Goal: Transaction & Acquisition: Purchase product/service

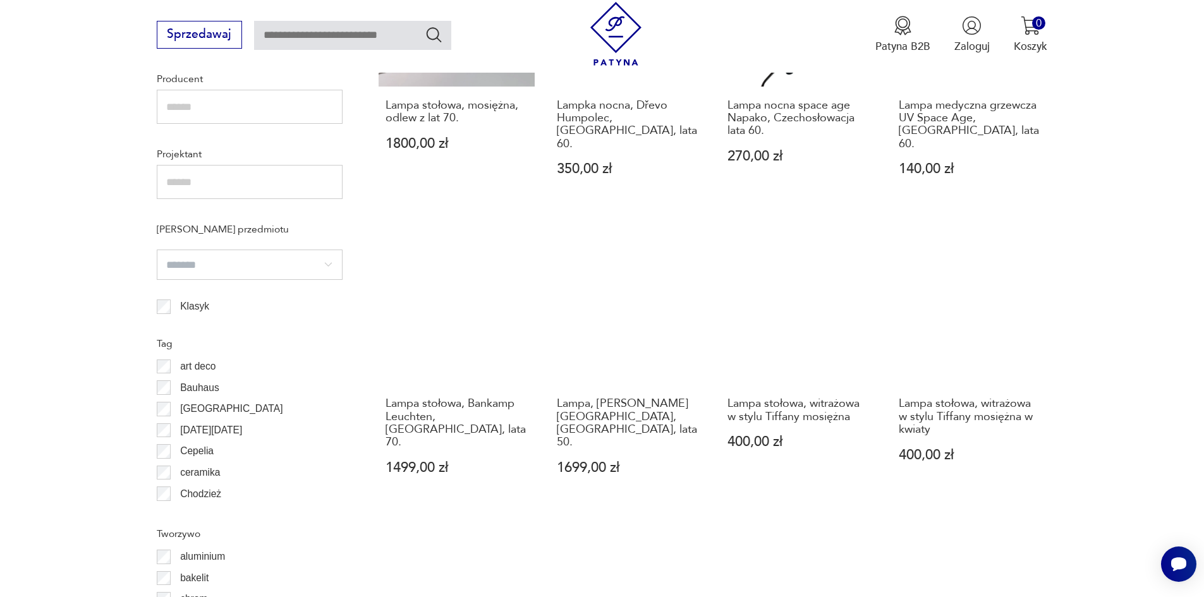
scroll to position [989, 0]
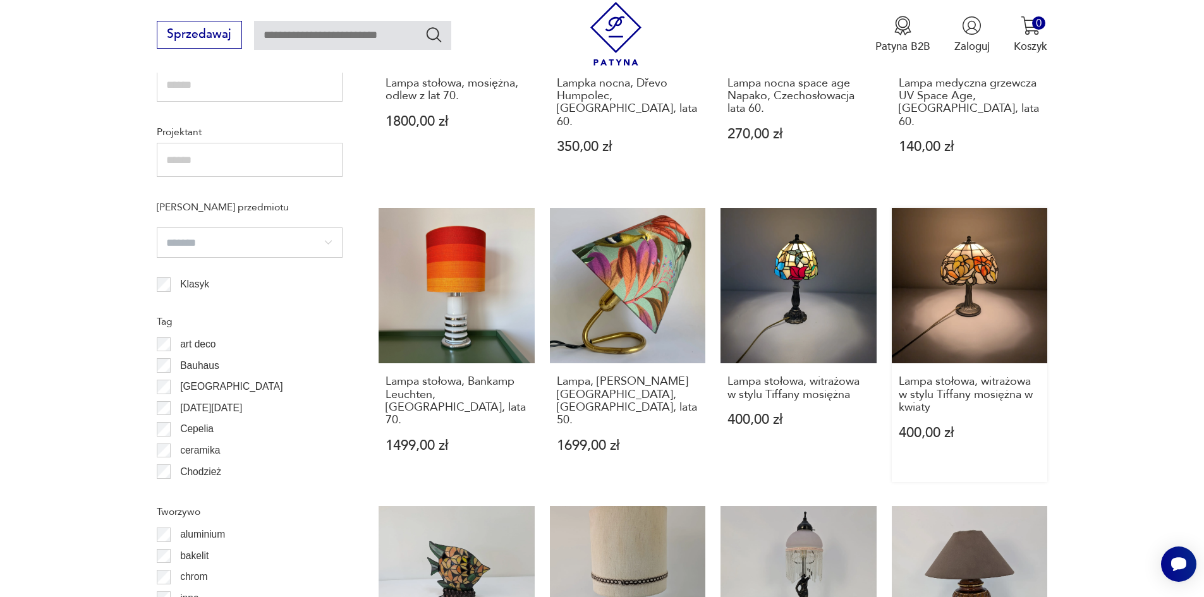
click at [991, 296] on link "Lampa stołowa, witrażowa w stylu Tiffany mosiężna w kwiaty 400,00 zł" at bounding box center [970, 345] width 156 height 274
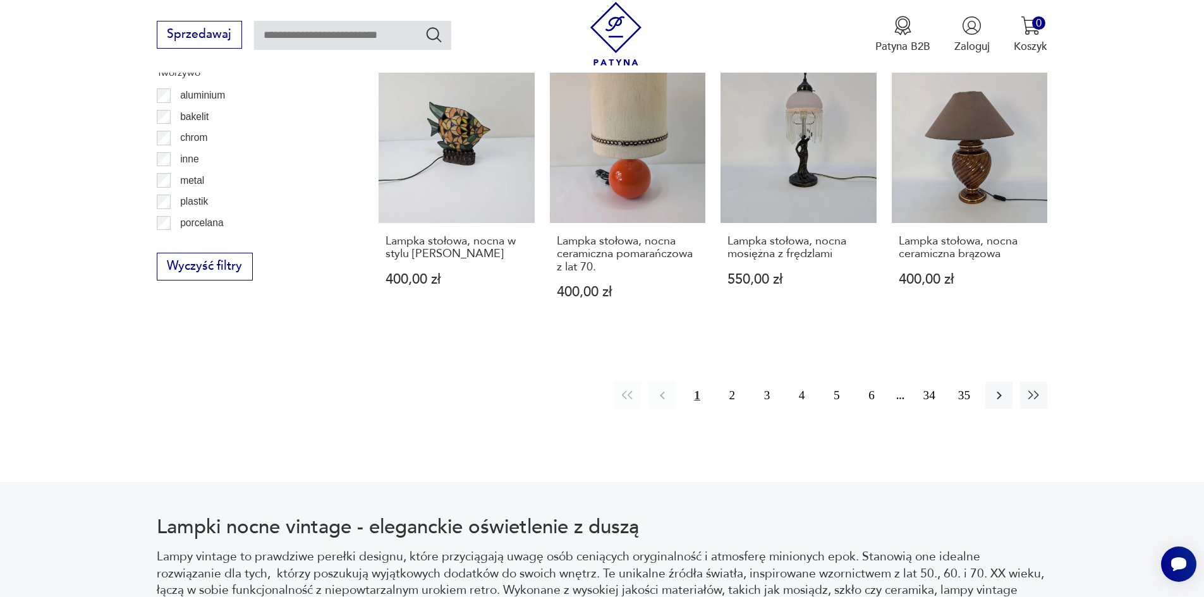
scroll to position [1445, 0]
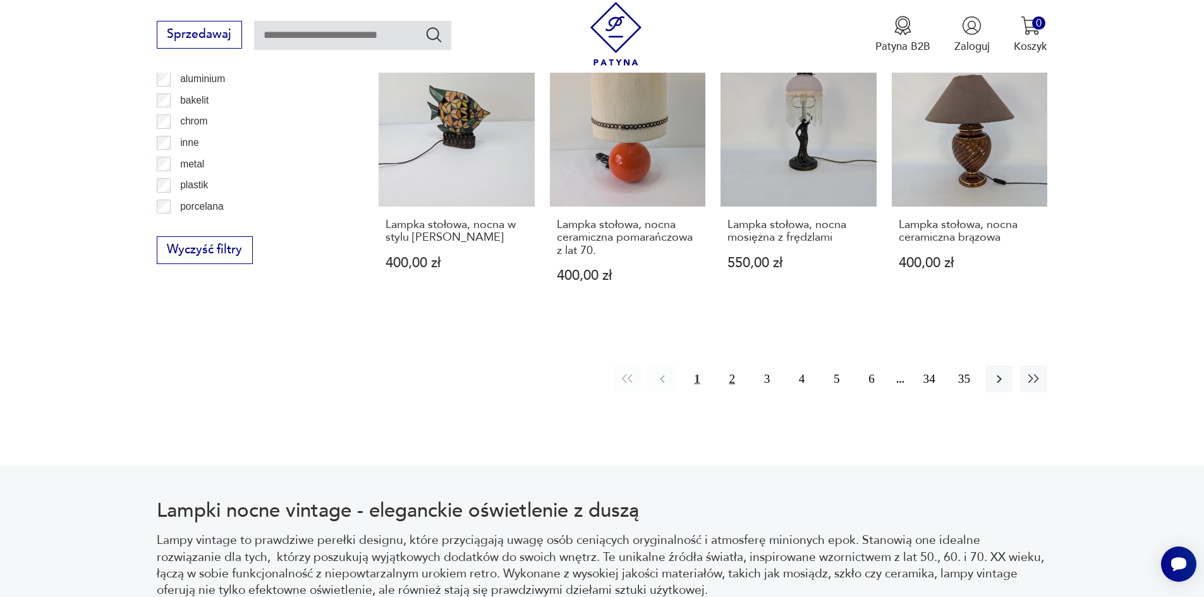
click at [735, 365] on button "2" at bounding box center [732, 378] width 27 height 27
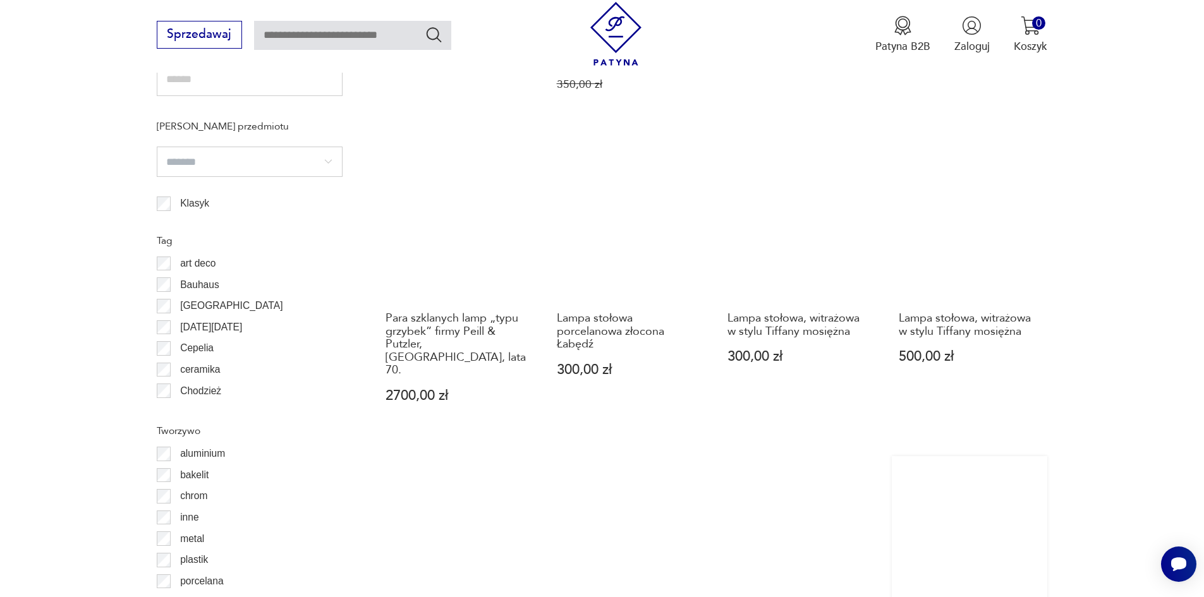
scroll to position [1261, 0]
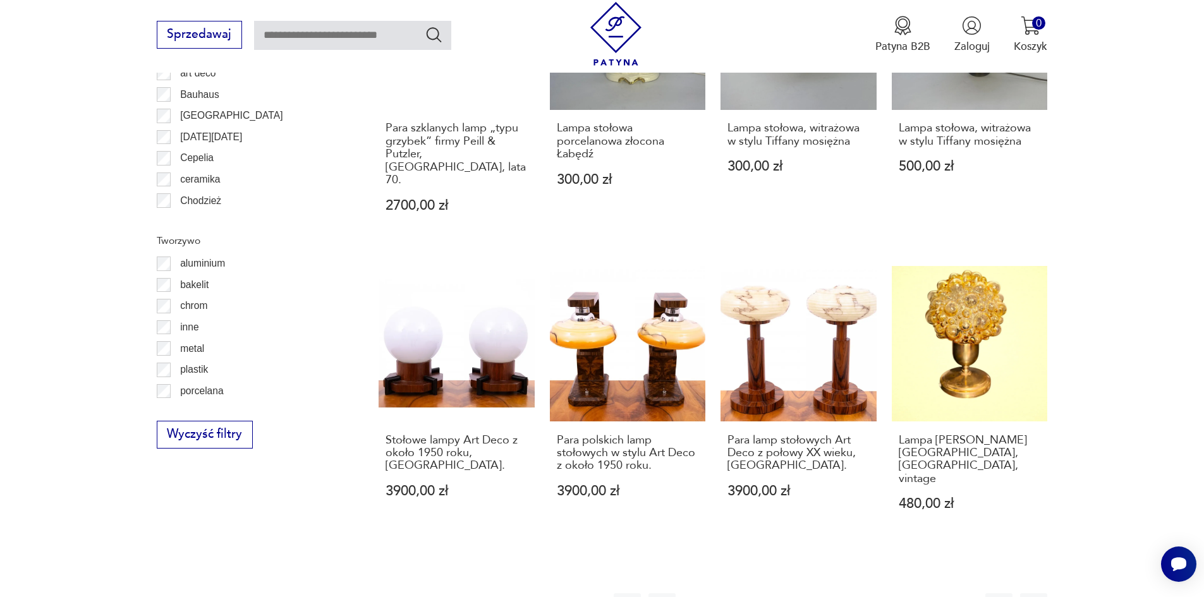
click at [764, 594] on button "3" at bounding box center [767, 607] width 27 height 27
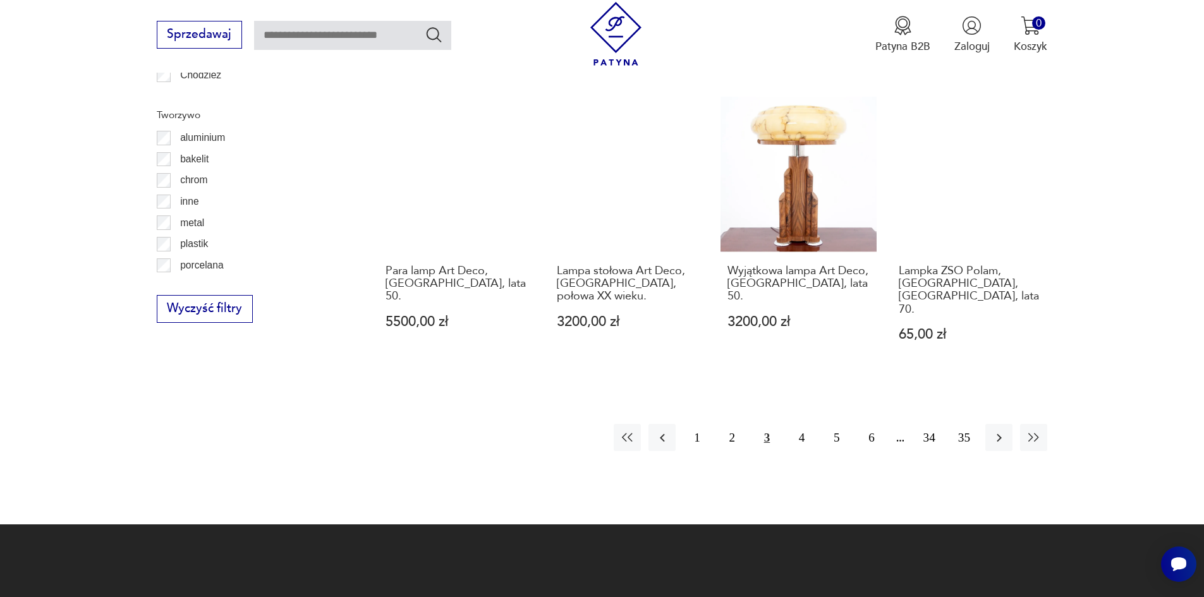
scroll to position [1387, 0]
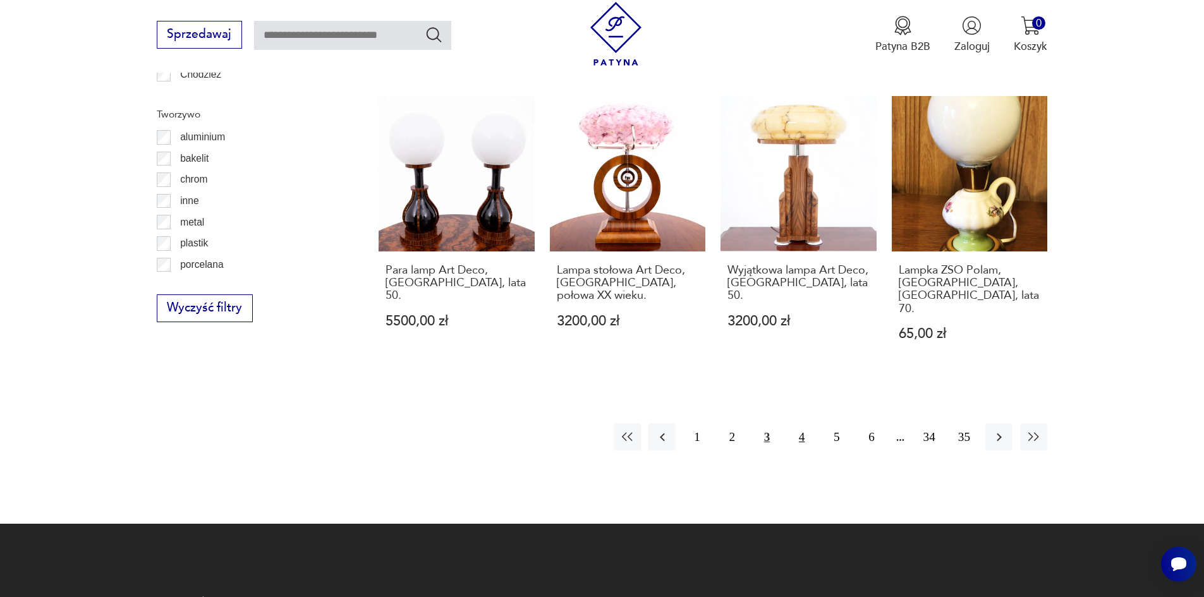
click at [805, 424] on button "4" at bounding box center [801, 437] width 27 height 27
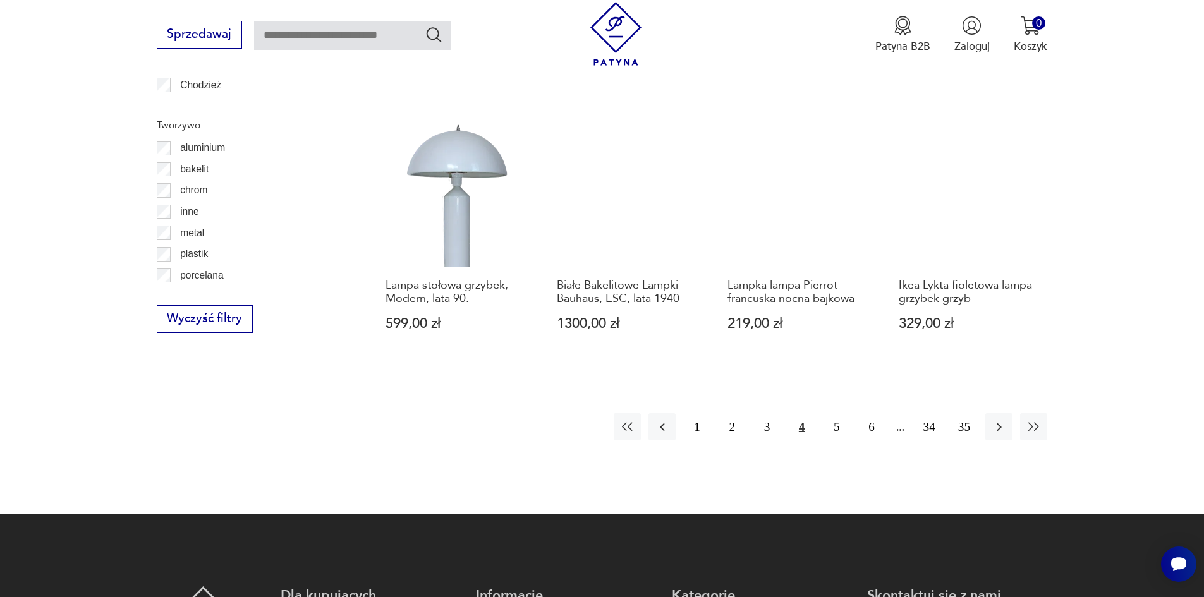
scroll to position [1387, 0]
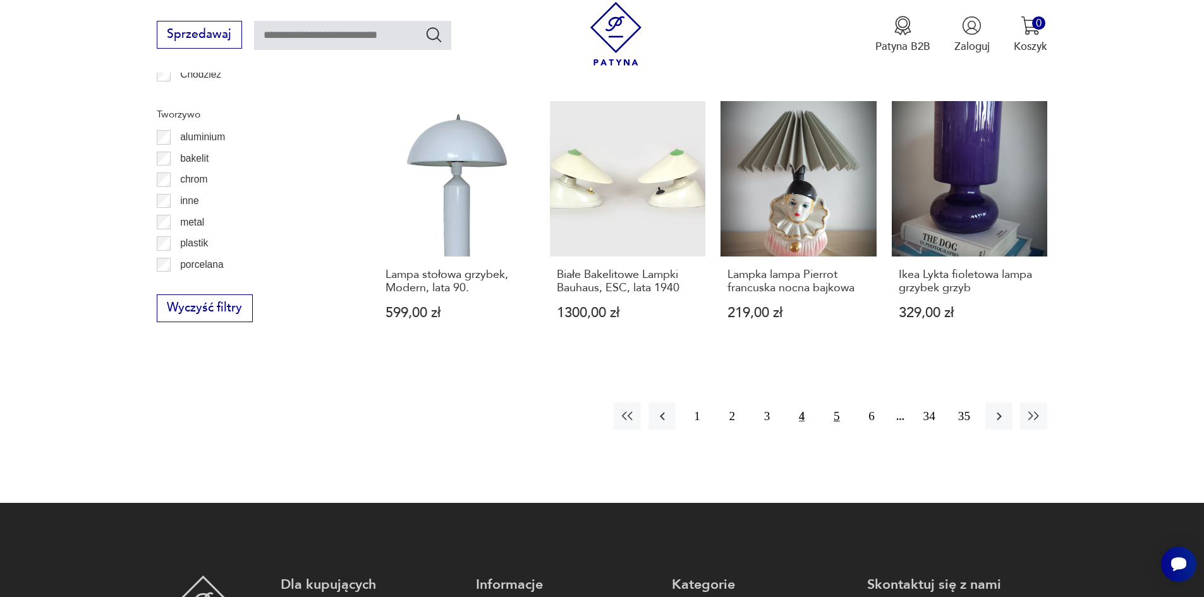
click at [840, 403] on button "5" at bounding box center [836, 416] width 27 height 27
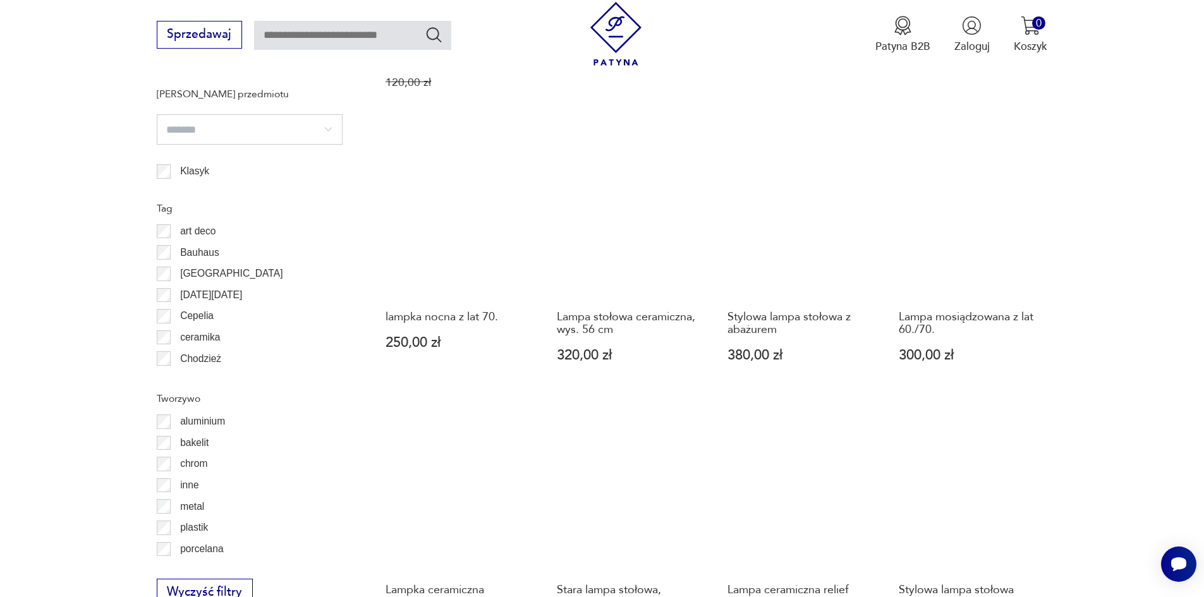
scroll to position [1387, 0]
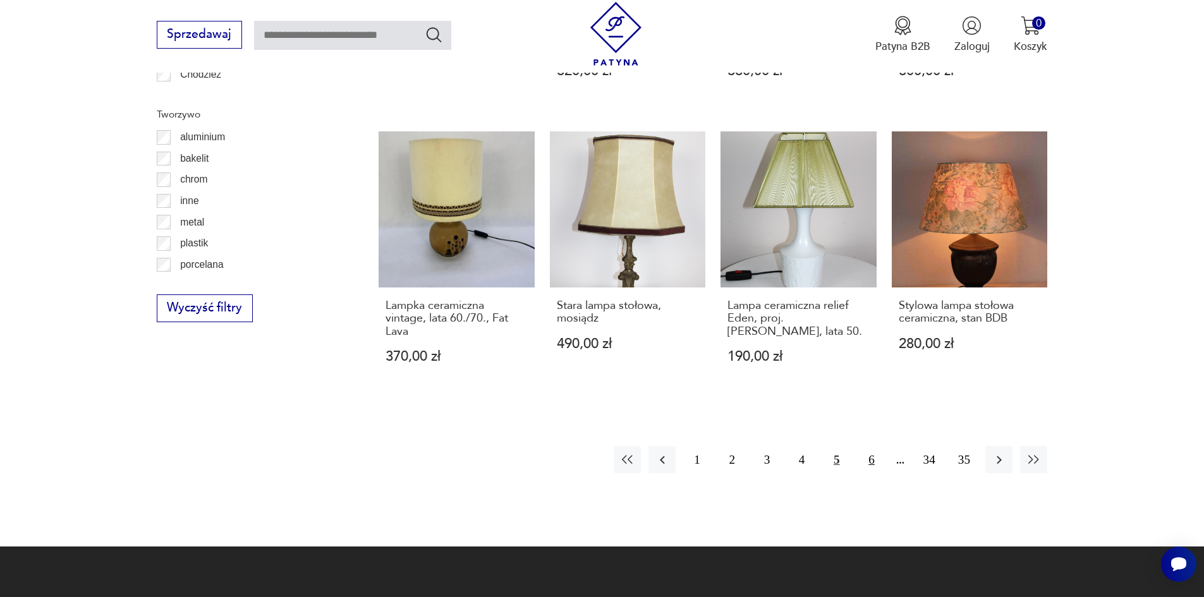
click at [869, 446] on button "6" at bounding box center [871, 459] width 27 height 27
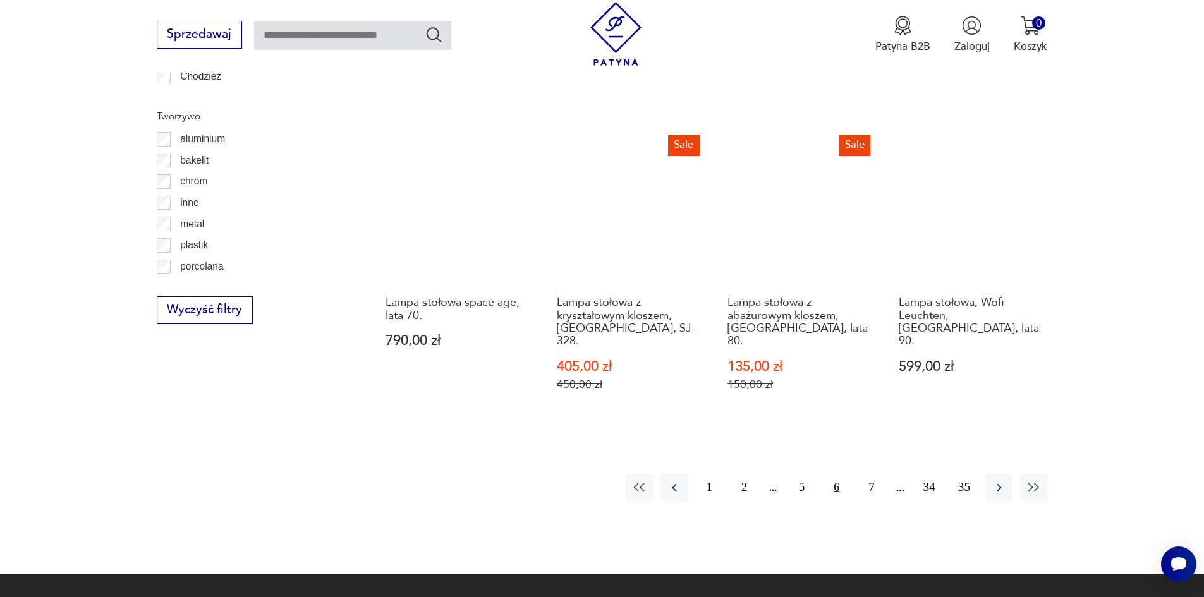
scroll to position [1387, 0]
